Goal: Transaction & Acquisition: Obtain resource

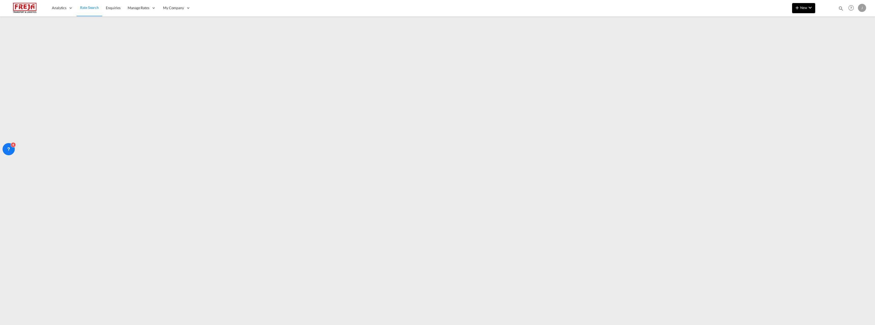
click at [805, 5] on button "New" at bounding box center [803, 8] width 23 height 10
click at [832, 42] on div "Ratesheet" at bounding box center [831, 38] width 19 height 13
click at [91, 8] on span "Rate Search" at bounding box center [89, 8] width 18 height 4
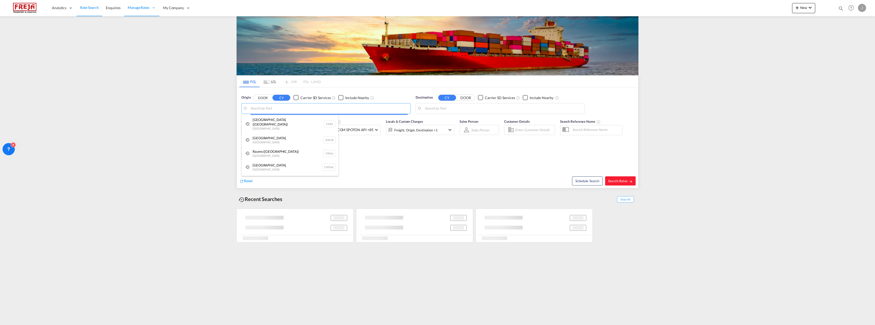
click at [277, 109] on body "Analytics Reports Dashboard Rate Search Enquiries Manage Rates Contract Rates" at bounding box center [437, 162] width 875 height 325
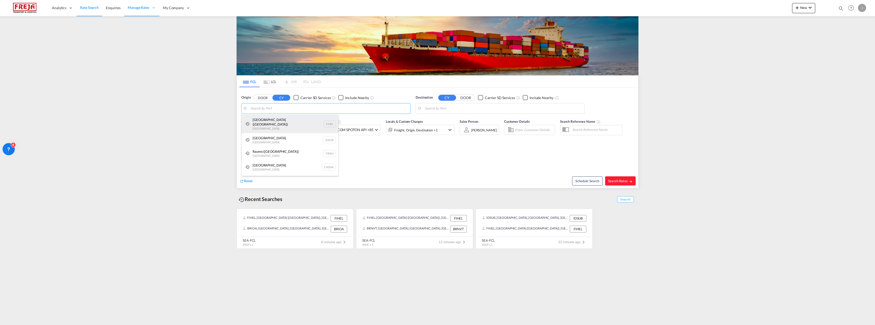
click at [274, 119] on div "[GEOGRAPHIC_DATA] ([GEOGRAPHIC_DATA]) [GEOGRAPHIC_DATA] FIHEL" at bounding box center [290, 124] width 97 height 18
type input "[GEOGRAPHIC_DATA] ([GEOGRAPHIC_DATA]), [GEOGRAPHIC_DATA]"
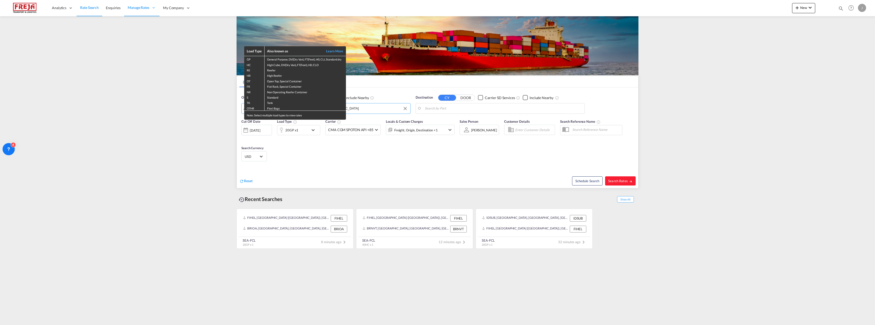
click at [460, 111] on div "Load Type Also known as Learn More GP General Purpose, DV(Dry Van), FT(Feet), H…" at bounding box center [437, 162] width 875 height 325
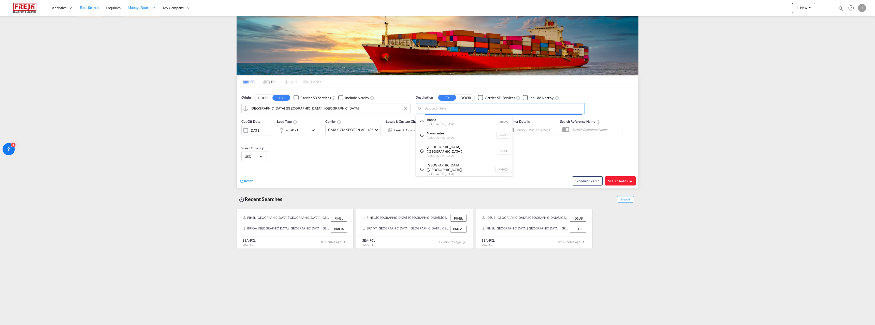
click at [459, 108] on body "Analytics Reports Dashboard Rate Search Enquiries Manage Rates Contract Rates" at bounding box center [437, 162] width 875 height 325
click at [447, 120] on div "[PERSON_NAME] n [GEOGRAPHIC_DATA] ZADUR" at bounding box center [464, 122] width 97 height 15
type input "[GEOGRAPHIC_DATA], ZADUR"
click at [297, 132] on div "20GP x1" at bounding box center [291, 130] width 13 height 7
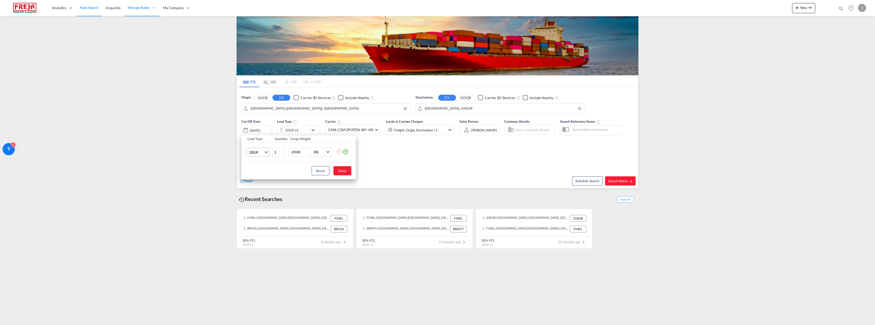
click at [265, 154] on md-select-value "20GP" at bounding box center [259, 152] width 20 height 9
click at [258, 179] on div "40HC" at bounding box center [253, 176] width 9 height 5
click at [349, 170] on button "Done" at bounding box center [342, 170] width 18 height 9
click at [624, 180] on span "Search Rates" at bounding box center [620, 181] width 24 height 4
type input "FIHEL to ZADUR / [DATE]"
